Goal: Task Accomplishment & Management: Complete application form

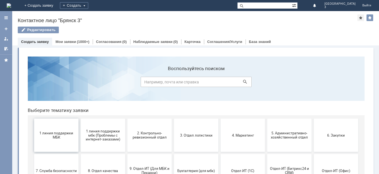
click at [65, 136] on span "1 линия поддержки МБК" at bounding box center [56, 135] width 41 height 8
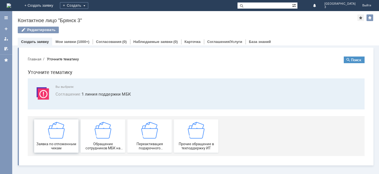
click at [66, 135] on div "Заявка по отложенным чекам" at bounding box center [56, 136] width 41 height 28
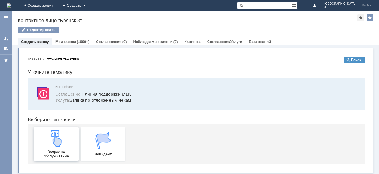
click at [65, 143] on div "Запрос на обслуживание" at bounding box center [56, 144] width 41 height 28
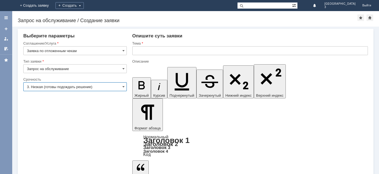
click at [118, 88] on input "3. Низкая (готовы подождать решение)" at bounding box center [74, 86] width 103 height 9
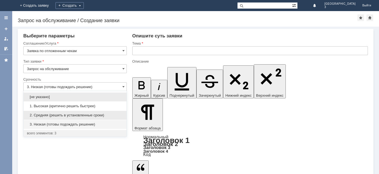
click at [91, 115] on span "2. Средняя (решить в установленные сроки)" at bounding box center [75, 115] width 96 height 4
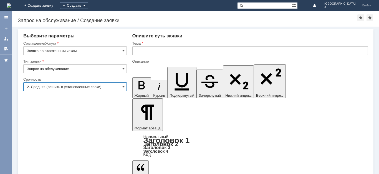
type input "2. Средняя (решить в установленные сроки)"
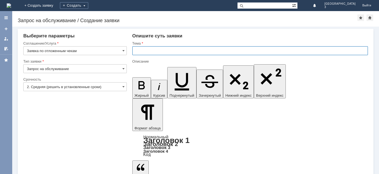
click at [164, 52] on input "text" at bounding box center [249, 50] width 235 height 9
type input "отл чек"
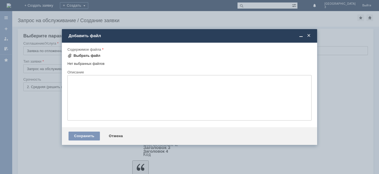
click at [71, 55] on span at bounding box center [69, 56] width 4 height 4
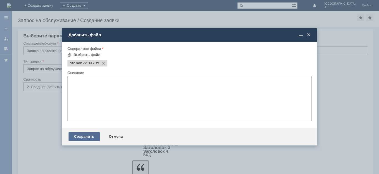
click at [91, 134] on div "Сохранить" at bounding box center [83, 136] width 31 height 9
